Goal: Information Seeking & Learning: Learn about a topic

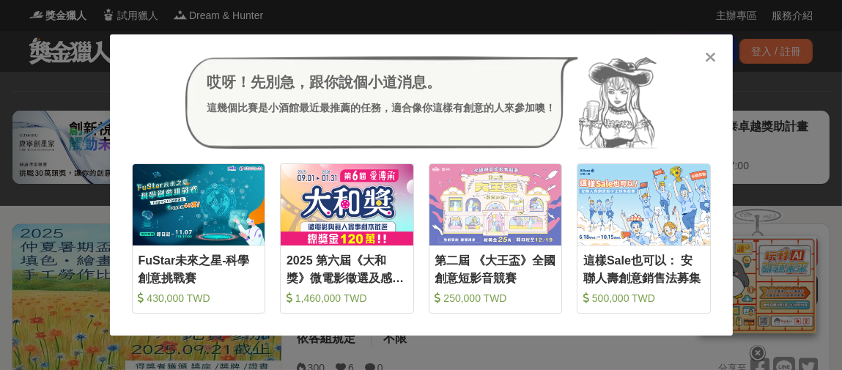
click at [713, 57] on icon at bounding box center [710, 57] width 11 height 15
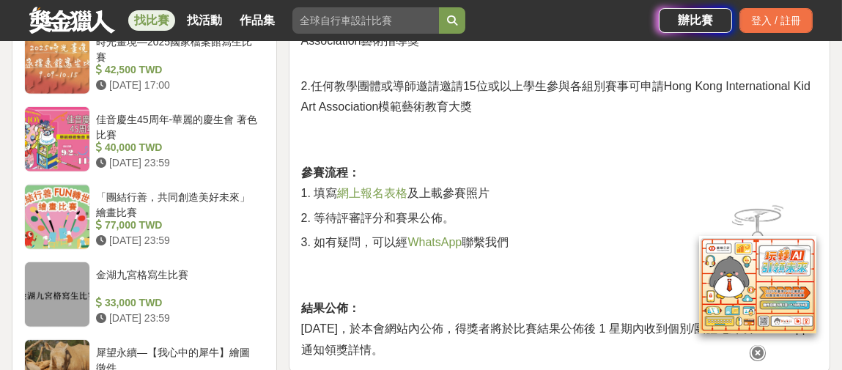
scroll to position [1466, 0]
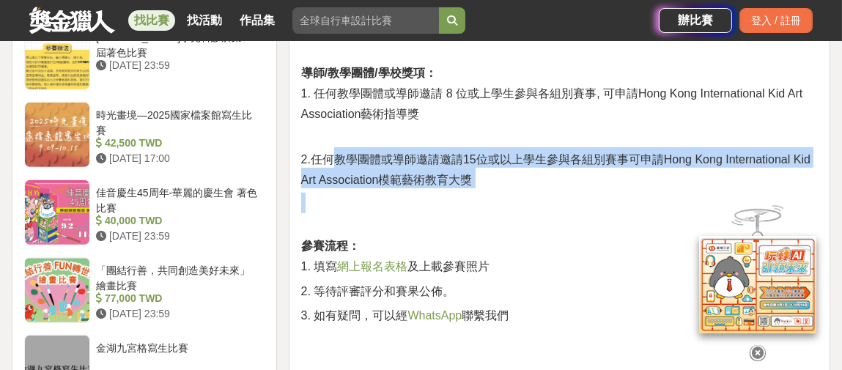
drag, startPoint x: 352, startPoint y: 163, endPoint x: 538, endPoint y: 201, distance: 190.1
click at [537, 210] on h2 "參賽流程： 1. 填寫 網上報名表格 及上載參賽照片" at bounding box center [559, 234] width 517 height 83
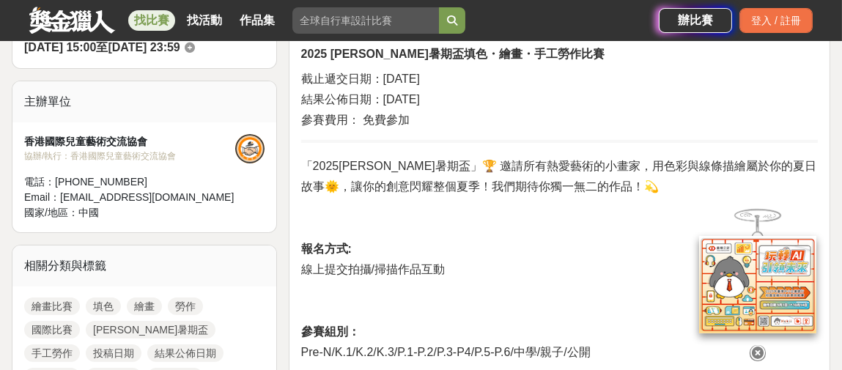
scroll to position [440, 0]
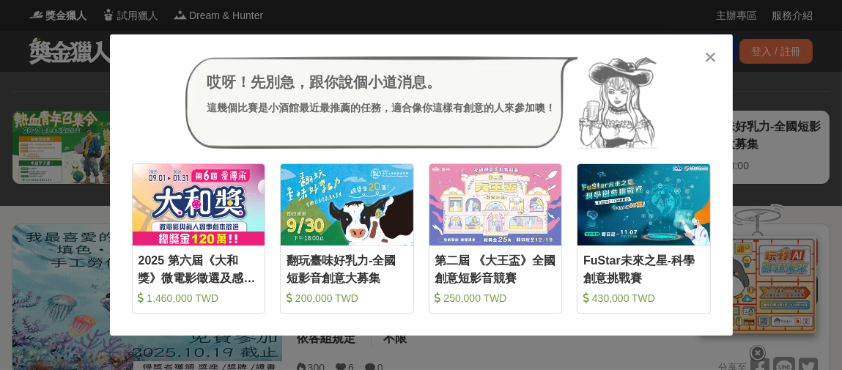
click at [708, 58] on icon at bounding box center [710, 57] width 11 height 15
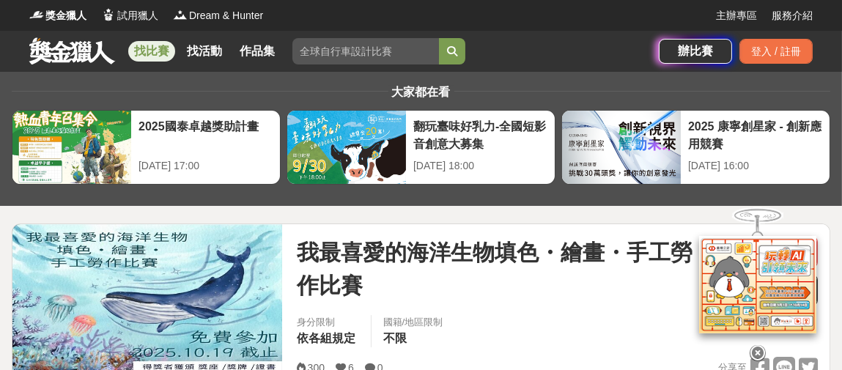
click at [754, 352] on icon at bounding box center [758, 353] width 16 height 16
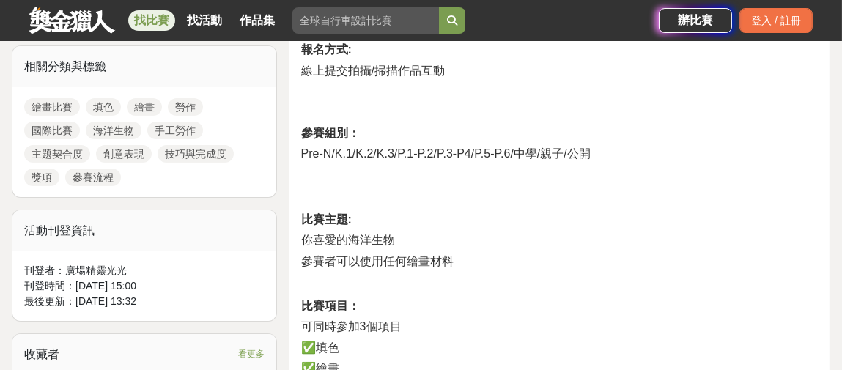
scroll to position [440, 0]
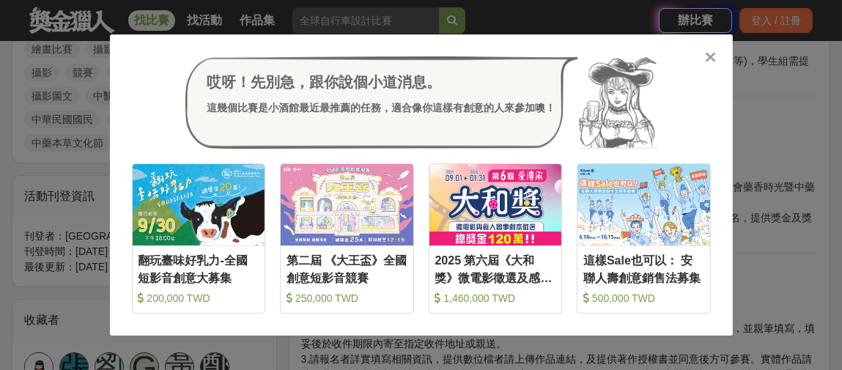
click at [713, 56] on icon at bounding box center [710, 57] width 11 height 15
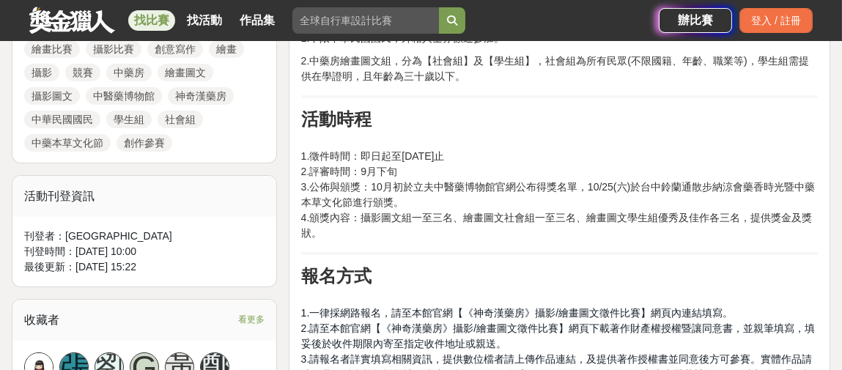
click at [628, 227] on p "1.徵件時間：即日起至114年9月15日止 2.評審時間：9月下旬 3.公佈與頒獎：10月初於立夫中醫藥博物館官網公布得獎名單，10/25(六)於台中鈴蘭通散…" at bounding box center [559, 187] width 517 height 108
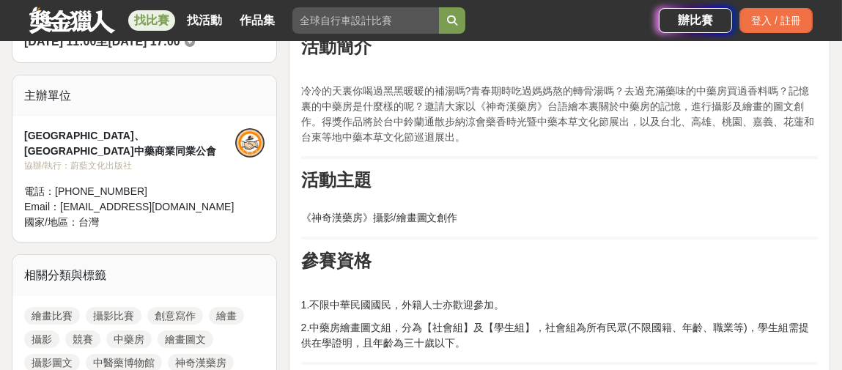
scroll to position [513, 0]
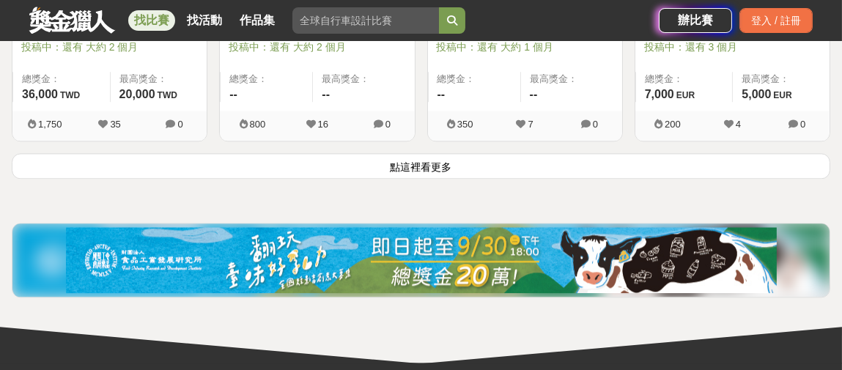
scroll to position [15030, 0]
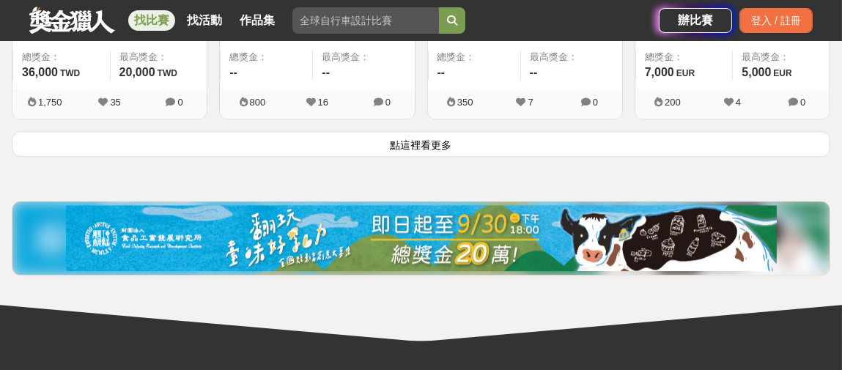
click at [472, 131] on button "點這裡看更多" at bounding box center [421, 144] width 819 height 26
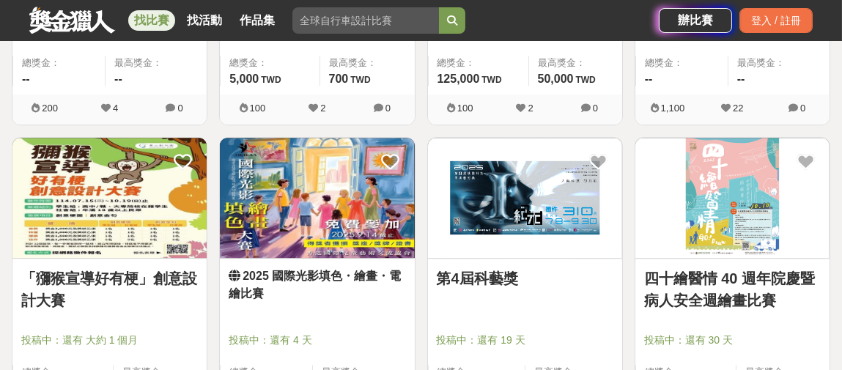
scroll to position [16789, 0]
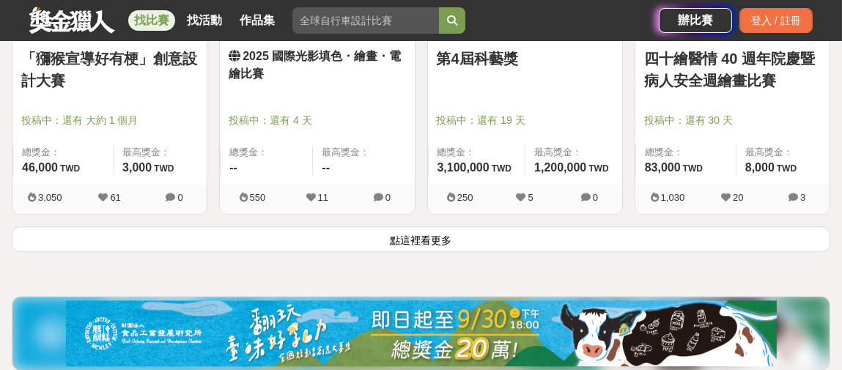
click at [409, 227] on button "點這裡看更多" at bounding box center [421, 240] width 819 height 26
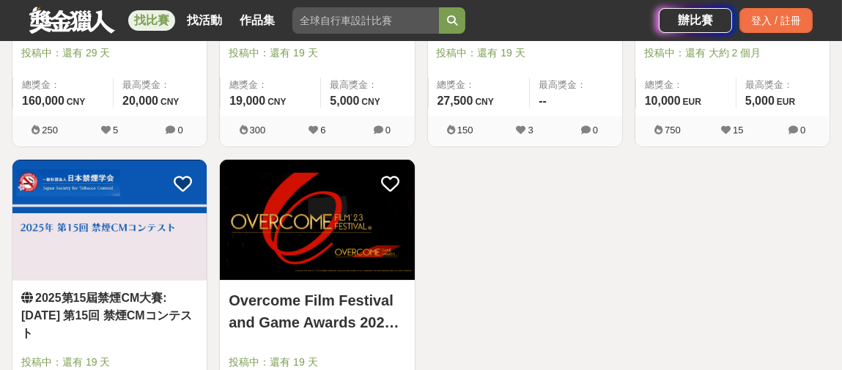
scroll to position [18476, 0]
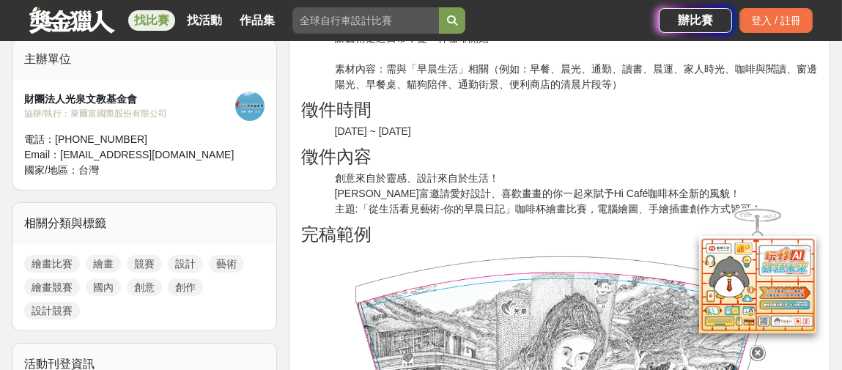
scroll to position [587, 0]
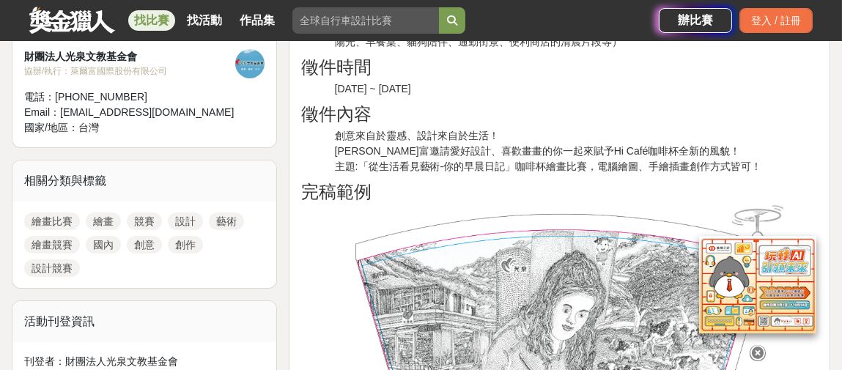
click at [751, 351] on icon at bounding box center [758, 353] width 16 height 16
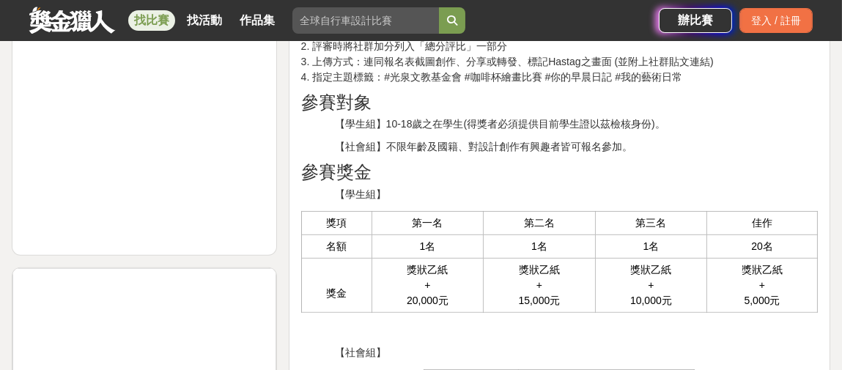
scroll to position [1320, 0]
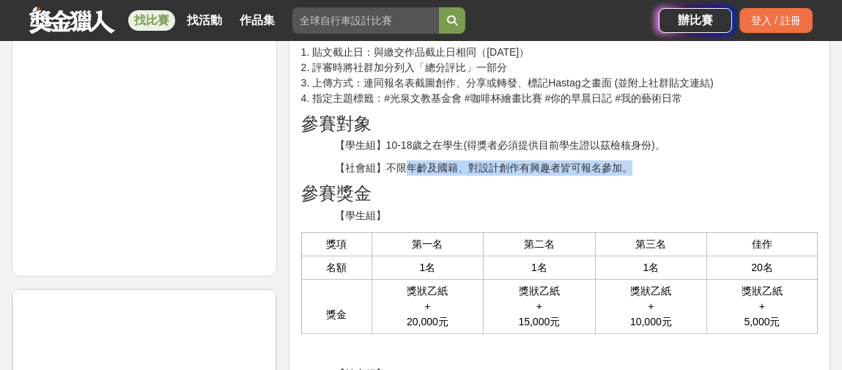
drag, startPoint x: 408, startPoint y: 166, endPoint x: 658, endPoint y: 165, distance: 250.0
click at [658, 165] on p "【社會組】不限年齡及國籍、對設計創作有興趣者皆可報名參加。" at bounding box center [576, 168] width 483 height 15
click at [659, 199] on h2 "參賽獎金" at bounding box center [559, 193] width 517 height 21
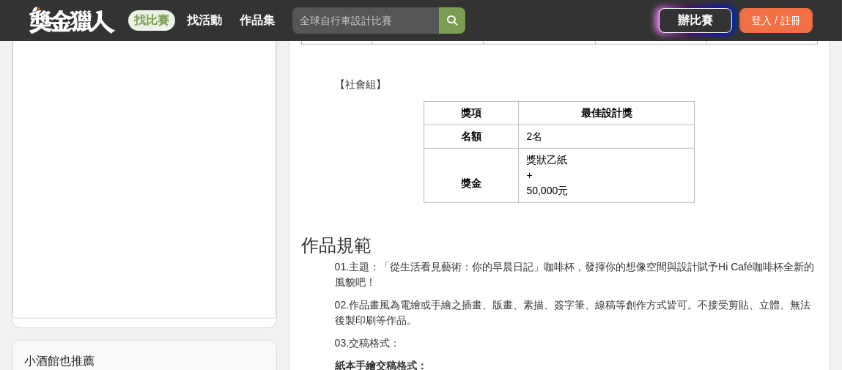
scroll to position [1760, 0]
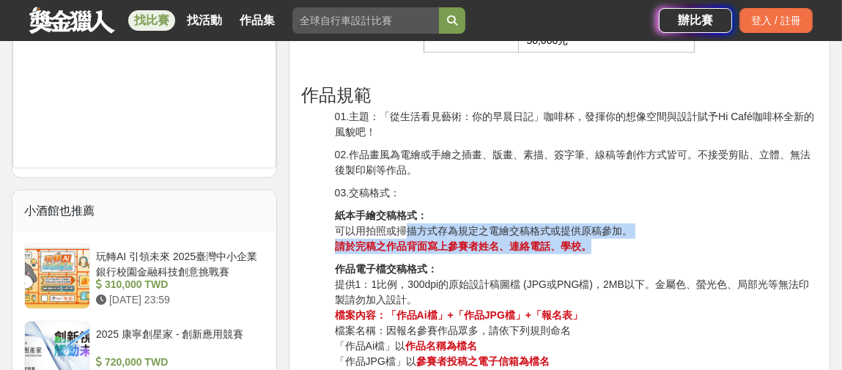
drag, startPoint x: 407, startPoint y: 228, endPoint x: 639, endPoint y: 235, distance: 232.5
click at [639, 235] on p "紙本手繪交稿格式： 可以用拍照或掃描方式存為規定之電繪交稿格式或提供原稿參加。 請於完稿之作品背面寫上參賽者姓名、連絡電話、學校。" at bounding box center [576, 231] width 483 height 46
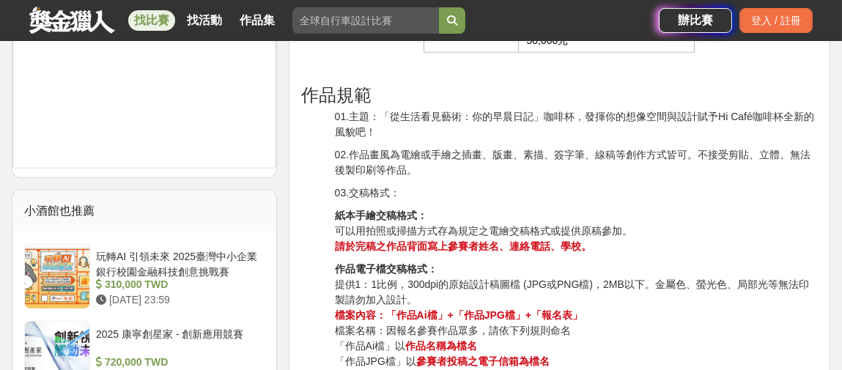
click at [626, 262] on p "作品電子檔交稿格式： 提供1：1比例，300dpi的原始設計稿圖檔 (JPG或PNG檔)，2MB以下。金屬色、螢光色、局部光等無法印製請勿加入設計。 檔案內容…" at bounding box center [576, 323] width 483 height 123
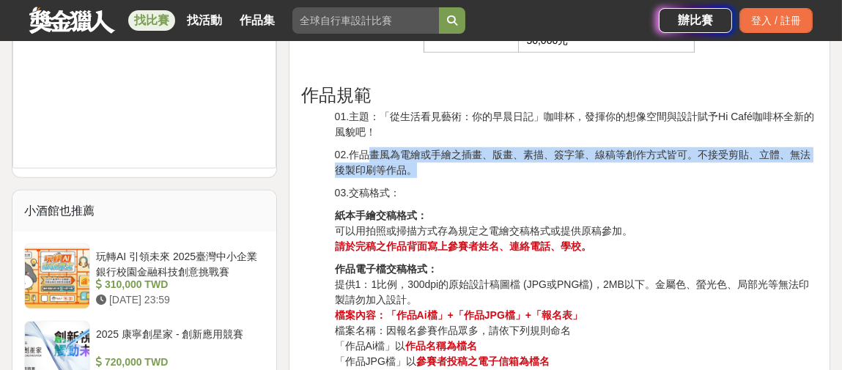
drag, startPoint x: 367, startPoint y: 149, endPoint x: 459, endPoint y: 172, distance: 94.6
click at [459, 172] on p "02.作品畫風為電繪或手繪之插畫、版畫、素描、簽字筆、線稿等創作方式皆可。不接受剪貼、立體、無法後製印刷等作品。" at bounding box center [576, 162] width 483 height 31
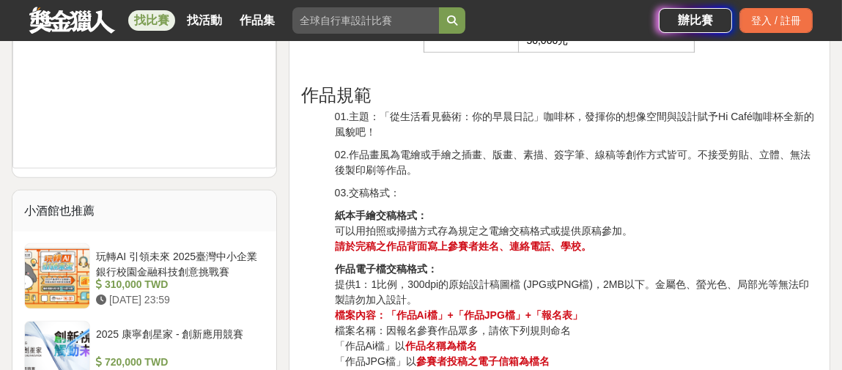
click at [472, 185] on p "03.交稿格式：" at bounding box center [576, 192] width 483 height 15
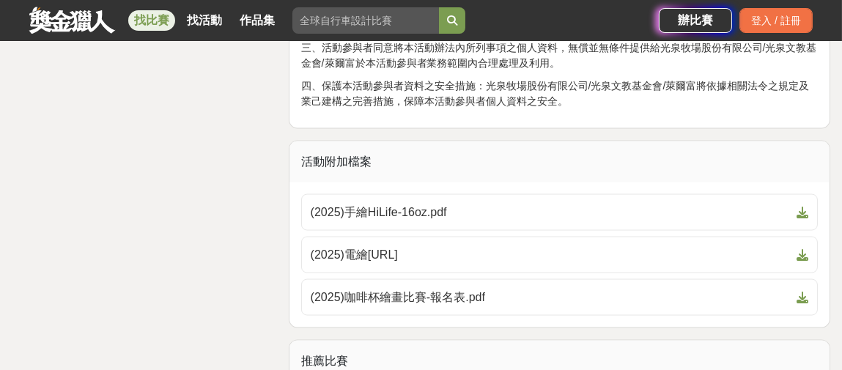
scroll to position [3886, 0]
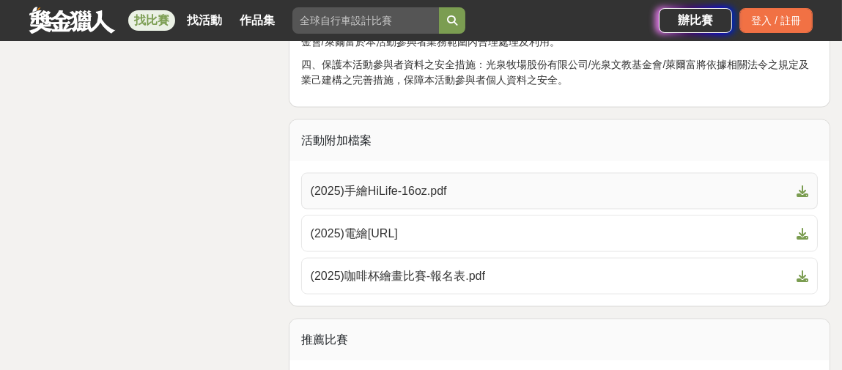
click at [445, 183] on span "(2025)手繪HiLife-16oz.pdf" at bounding box center [551, 192] width 480 height 18
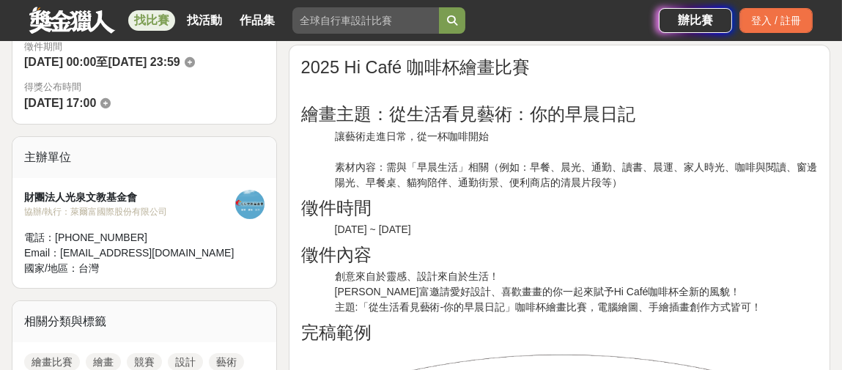
scroll to position [440, 0]
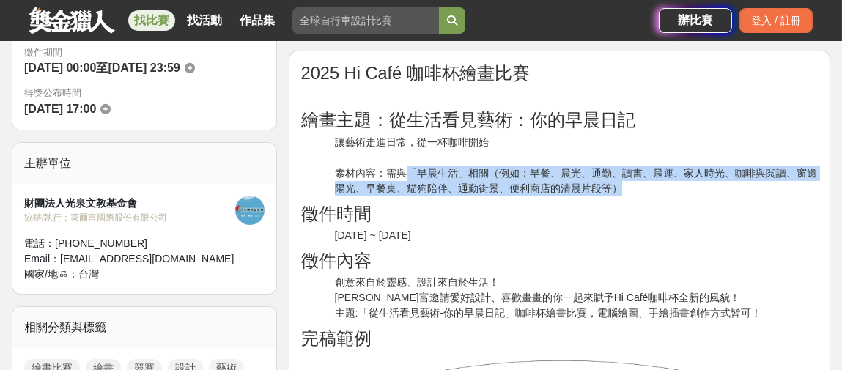
drag, startPoint x: 408, startPoint y: 170, endPoint x: 636, endPoint y: 188, distance: 228.0
click at [636, 188] on p "讓藝術走進日常，從一杯咖啡開始 素材內容：需與「早晨生活」相關（例如：早餐、晨光、通勤、讀書、晨運、家人時光、咖啡與閱讀、窗邊陽光、早餐桌、貓狗陪伴、通勤街景…" at bounding box center [576, 166] width 483 height 62
click at [636, 189] on p "讓藝術走進日常，從一杯咖啡開始 素材內容：需與「早晨生活」相關（例如：早餐、晨光、通勤、讀書、晨運、家人時光、咖啡與閱讀、窗邊陽光、早餐桌、貓狗陪伴、通勤街景…" at bounding box center [576, 166] width 483 height 62
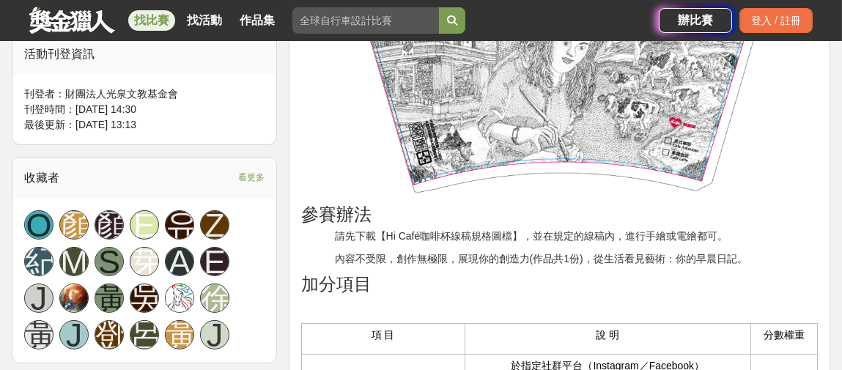
scroll to position [733, 0]
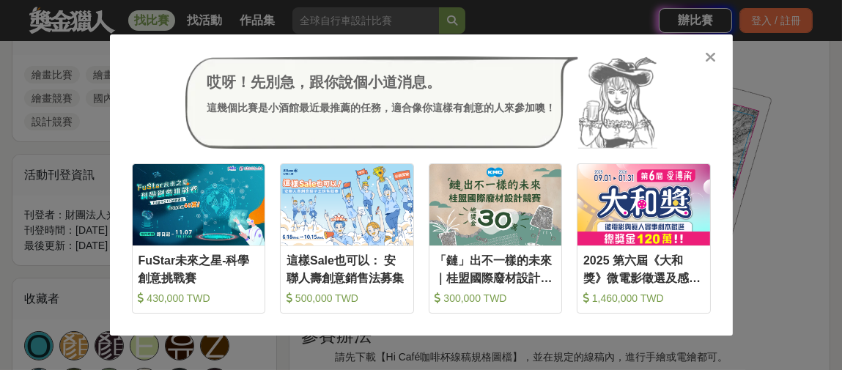
click at [713, 54] on icon at bounding box center [710, 57] width 11 height 15
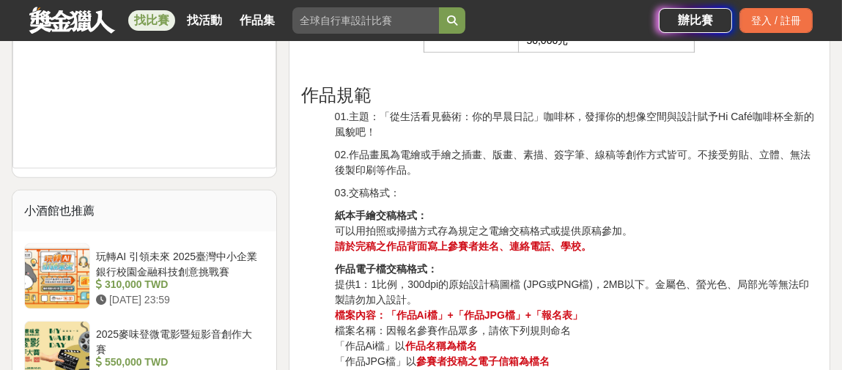
scroll to position [1833, 0]
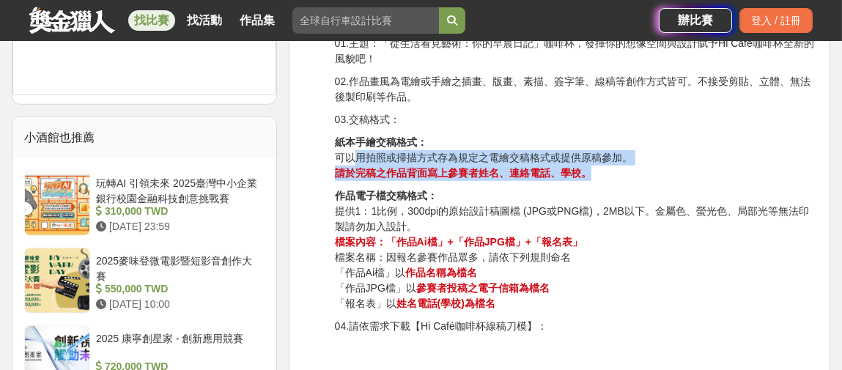
drag, startPoint x: 356, startPoint y: 155, endPoint x: 598, endPoint y: 174, distance: 242.7
click at [598, 174] on p "紙本手繪交稿格式： 可以用拍照或掃描方式存為規定之電繪交稿格式或提供原稿參加。 請於完稿之作品背面寫上參賽者姓名、連絡電話、學校。" at bounding box center [576, 158] width 483 height 46
click at [504, 158] on p "紙本手繪交稿格式： 可以用拍照或掃描方式存為規定之電繪交稿格式或提供原稿參加。 請於完稿之作品背面寫上參賽者姓名、連絡電話、學校。" at bounding box center [576, 158] width 483 height 46
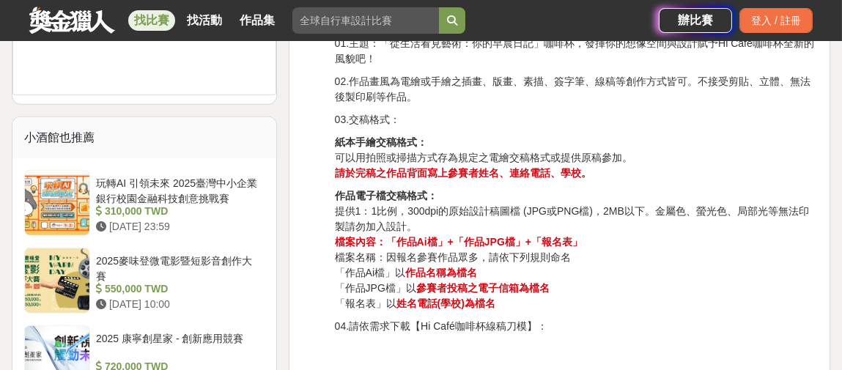
click at [579, 160] on p "紙本手繪交稿格式： 可以用拍照或掃描方式存為規定之電繪交稿格式或提供原稿參加。 請於完稿之作品背面寫上參賽者姓名、連絡電話、學校。" at bounding box center [576, 158] width 483 height 46
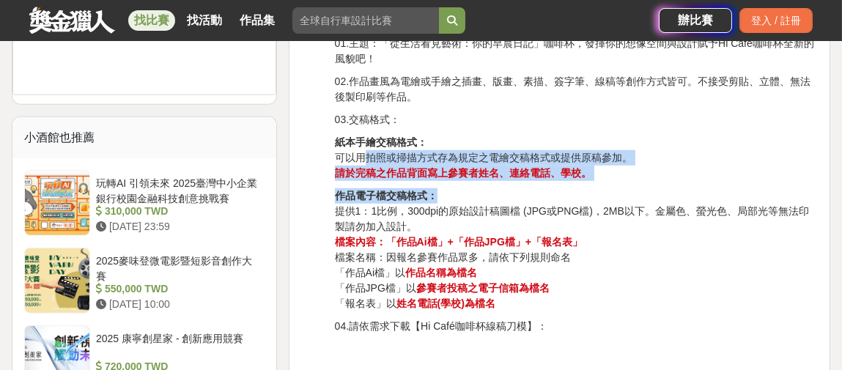
drag, startPoint x: 367, startPoint y: 153, endPoint x: 620, endPoint y: 180, distance: 253.6
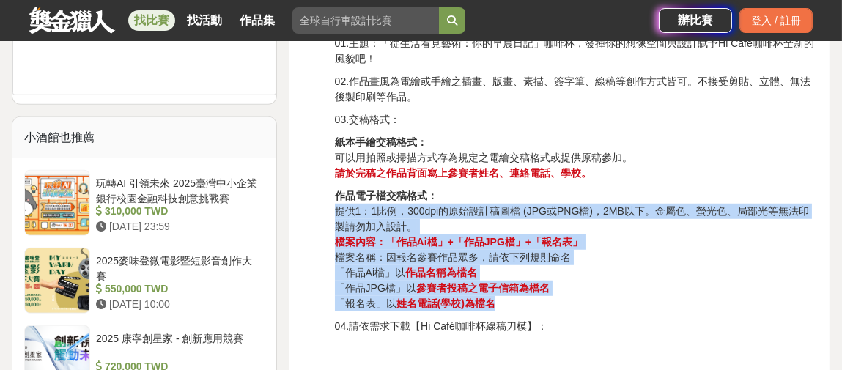
drag, startPoint x: 499, startPoint y: 298, endPoint x: 332, endPoint y: 192, distance: 198.1
click at [367, 205] on p "作品電子檔交稿格式： 提供1：1比例，300dpi的原始設計稿圖檔 (JPG或PNG檔)，2MB以下。金屬色、螢光色、局部光等無法印製請勿加入設計。 檔案內容…" at bounding box center [576, 249] width 483 height 123
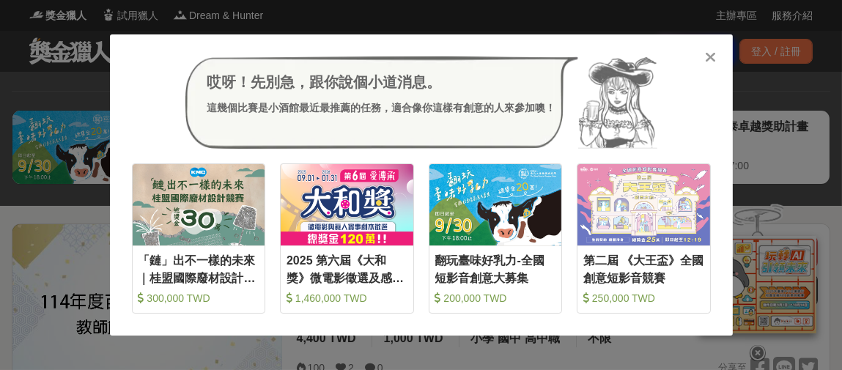
click at [709, 54] on icon at bounding box center [710, 57] width 11 height 15
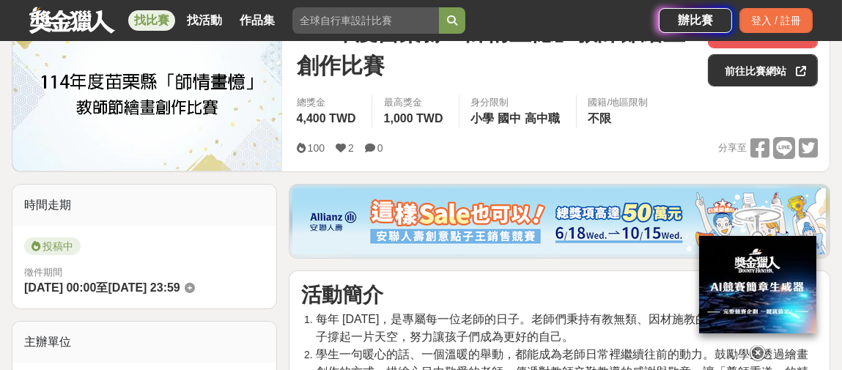
scroll to position [440, 0]
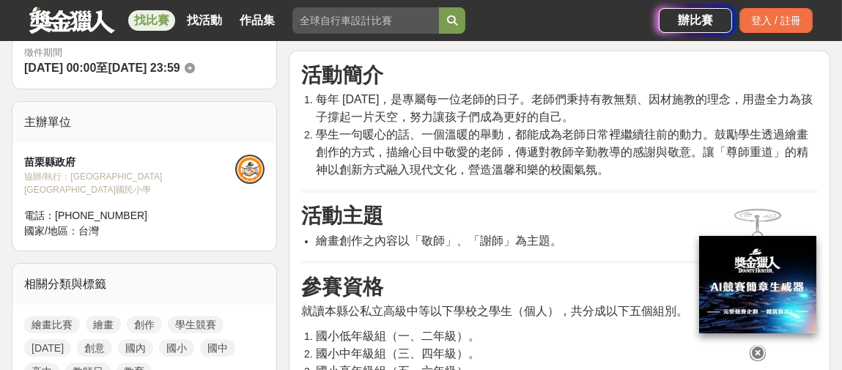
click at [755, 345] on icon at bounding box center [758, 353] width 16 height 16
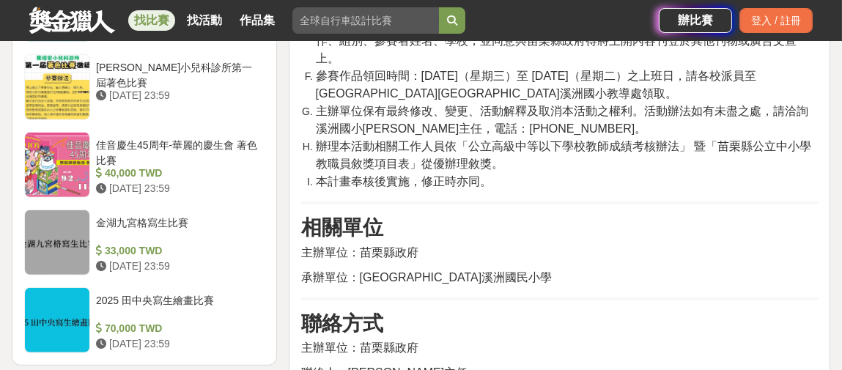
scroll to position [1613, 0]
